Goal: Navigation & Orientation: Find specific page/section

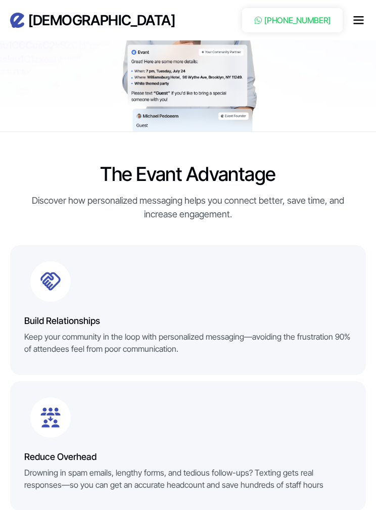
scroll to position [593, 0]
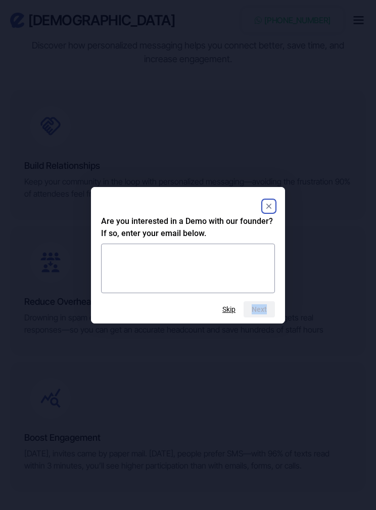
click at [283, 223] on div "Are you interested in a Demo with our founder? If so, enter your email below. N…" at bounding box center [188, 255] width 194 height 136
click at [272, 212] on rect "Close" at bounding box center [269, 206] width 12 height 12
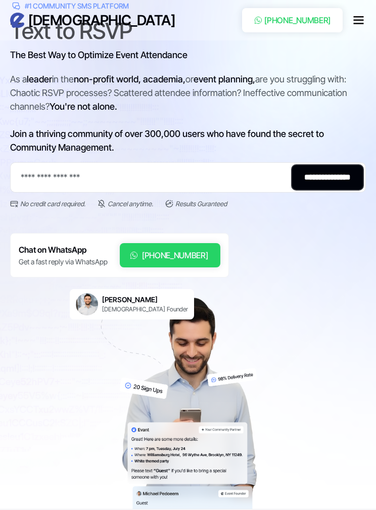
scroll to position [0, 0]
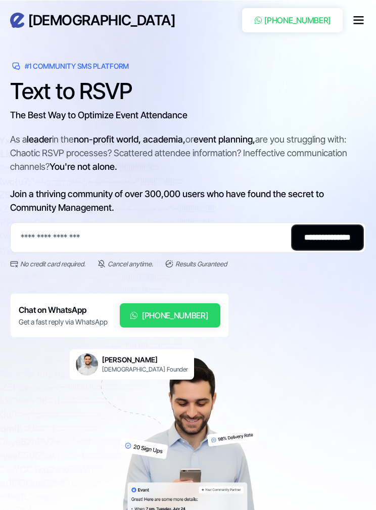
click at [353, 18] on icon "menu" at bounding box center [358, 20] width 12 height 12
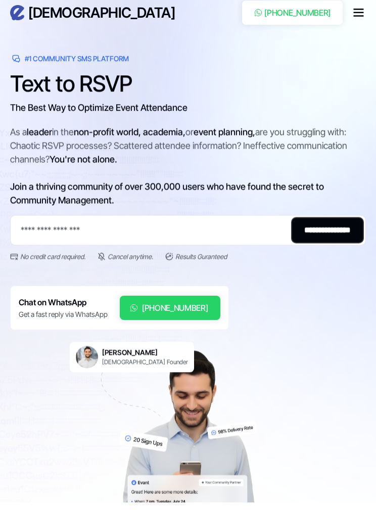
scroll to position [8, 0]
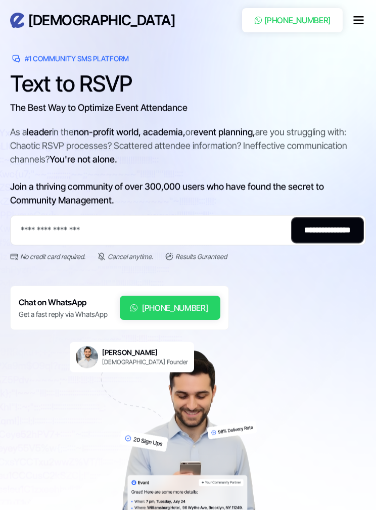
click at [357, 22] on icon "menu" at bounding box center [358, 20] width 12 height 12
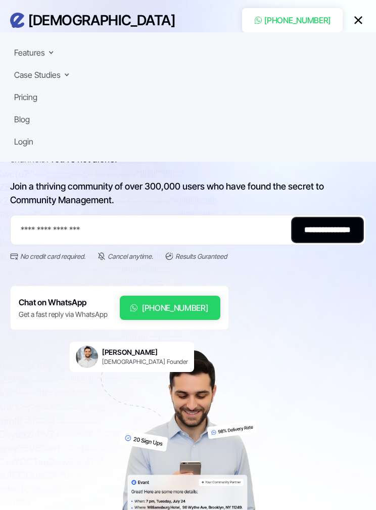
click at [29, 99] on div "Pricing" at bounding box center [25, 97] width 23 height 12
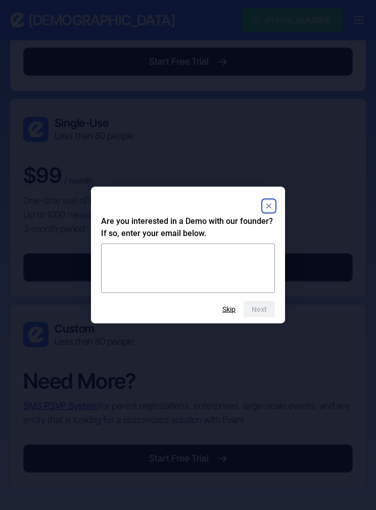
scroll to position [432, 0]
click at [271, 212] on rect "Close" at bounding box center [269, 206] width 12 height 12
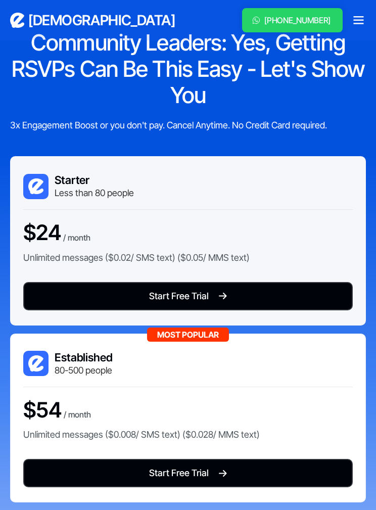
scroll to position [0, 0]
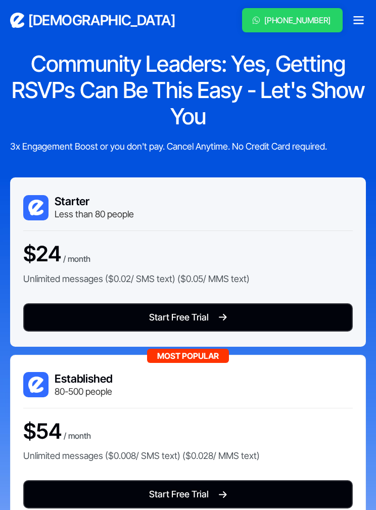
click at [358, 26] on icon "menu" at bounding box center [358, 20] width 12 height 12
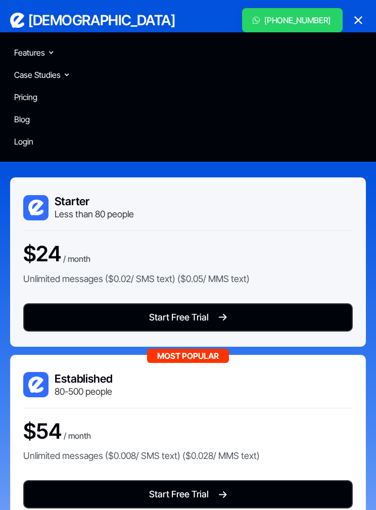
click at [26, 58] on div "Features" at bounding box center [29, 52] width 31 height 12
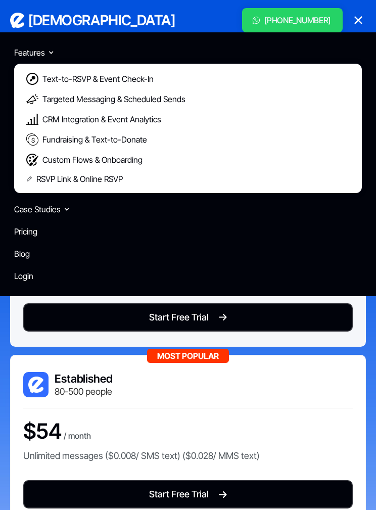
click at [353, 19] on icon "menu" at bounding box center [358, 20] width 12 height 12
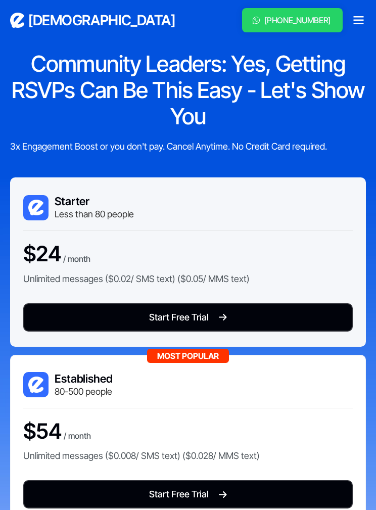
click at [365, 14] on div "menu" at bounding box center [358, 20] width 15 height 15
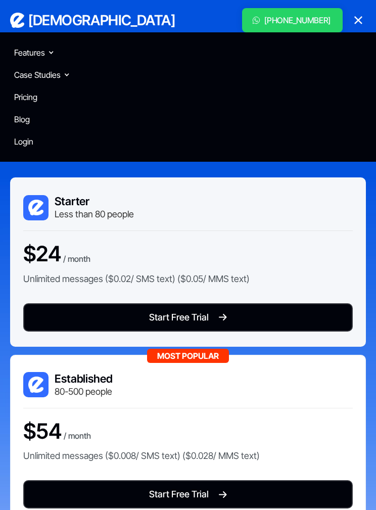
click at [16, 147] on div "Login" at bounding box center [23, 141] width 19 height 12
